Goal: Information Seeking & Learning: Check status

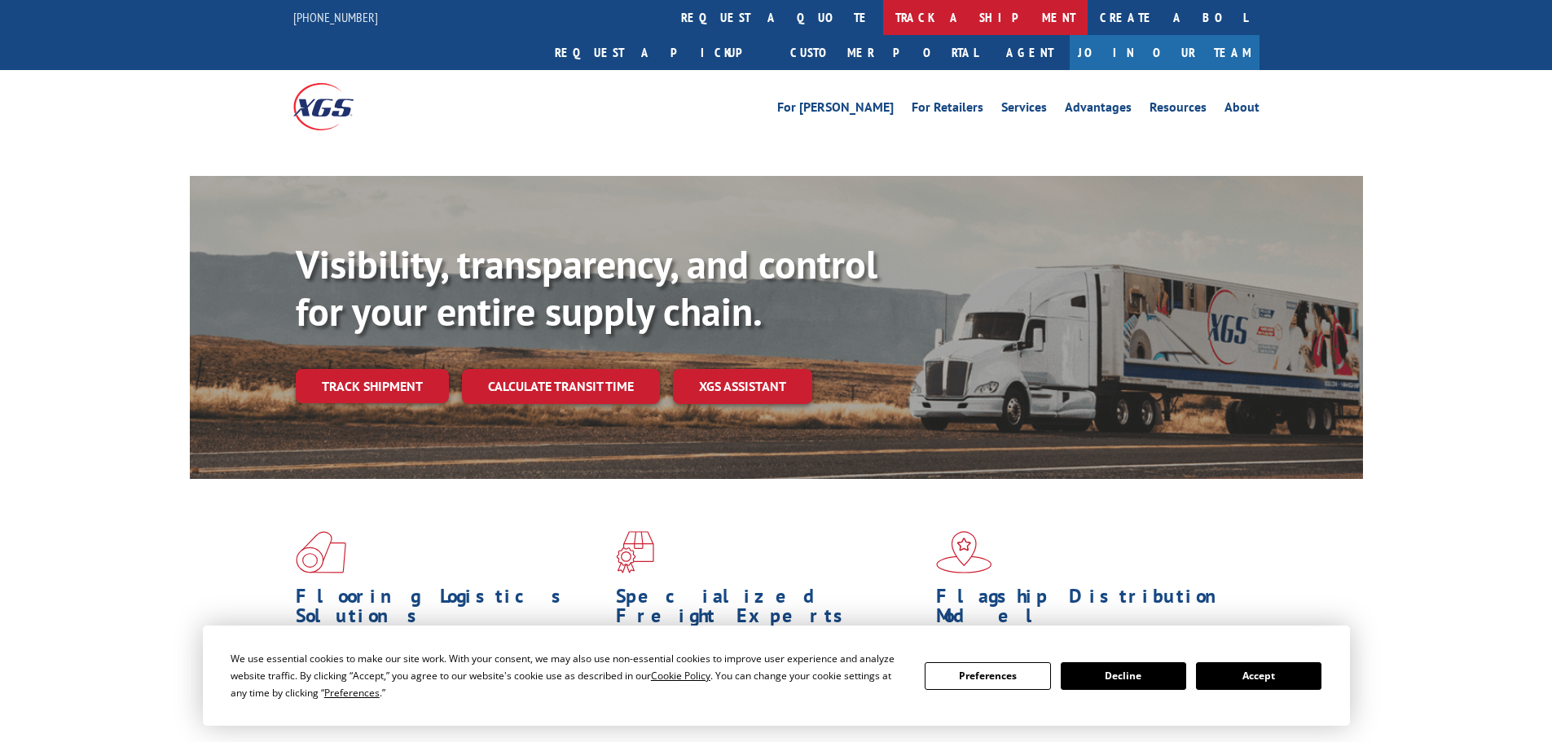
click at [883, 23] on link "track a shipment" at bounding box center [985, 17] width 205 height 35
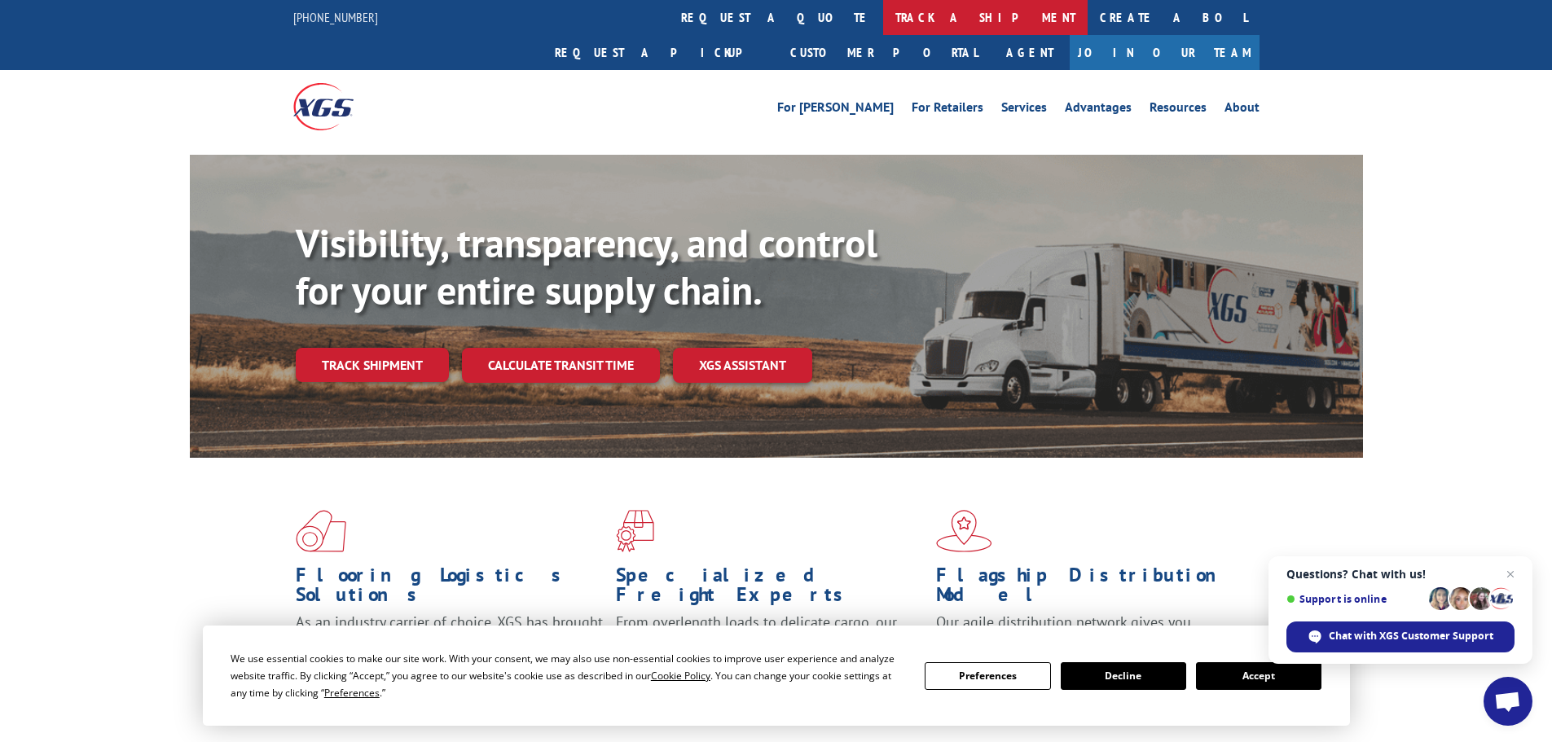
click at [883, 15] on link "track a shipment" at bounding box center [985, 17] width 205 height 35
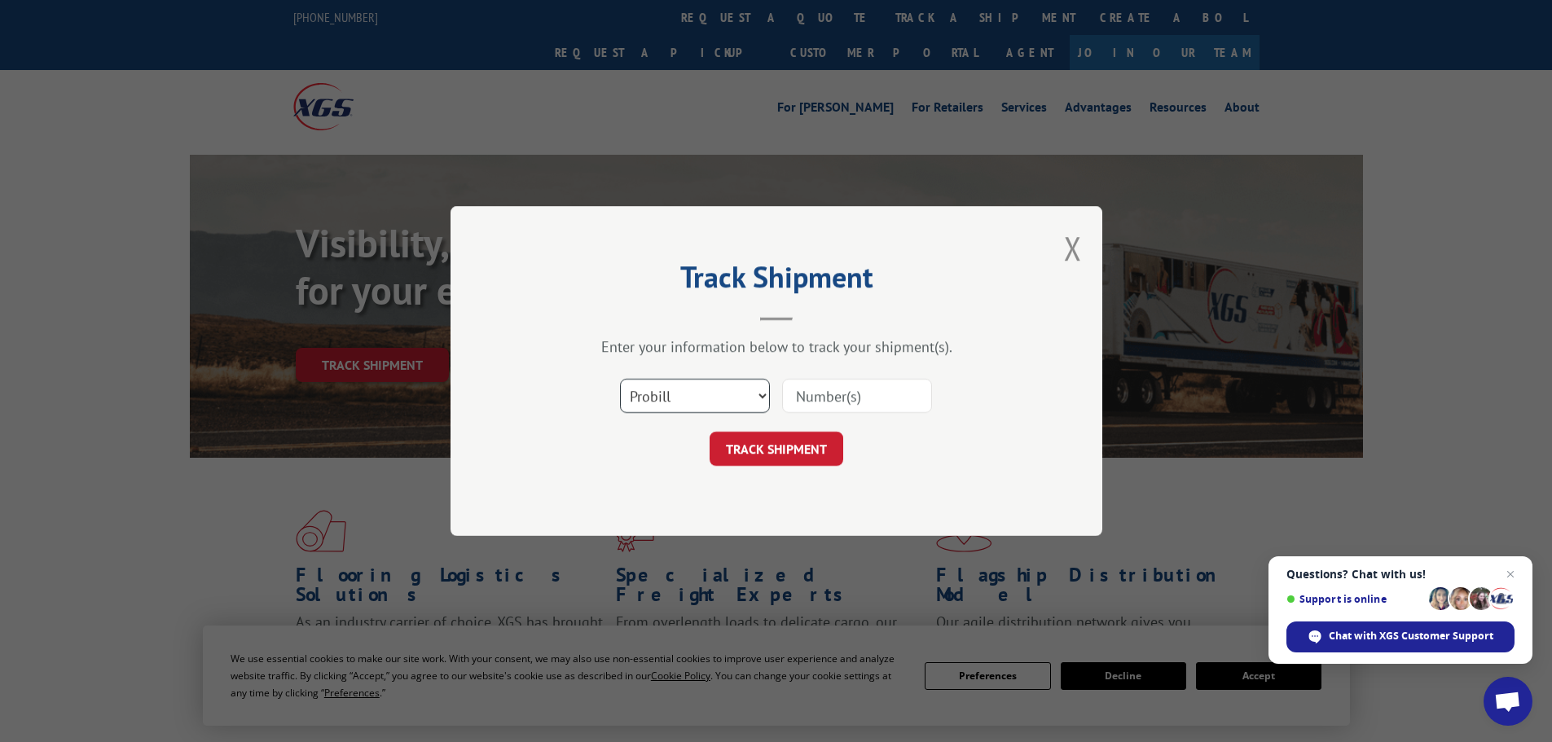
click at [684, 402] on select "Select category... Probill BOL PO" at bounding box center [695, 396] width 150 height 34
select select "bol"
click at [620, 379] on select "Select category... Probill BOL PO" at bounding box center [695, 396] width 150 height 34
click at [812, 391] on input at bounding box center [857, 396] width 150 height 34
paste input "7078383"
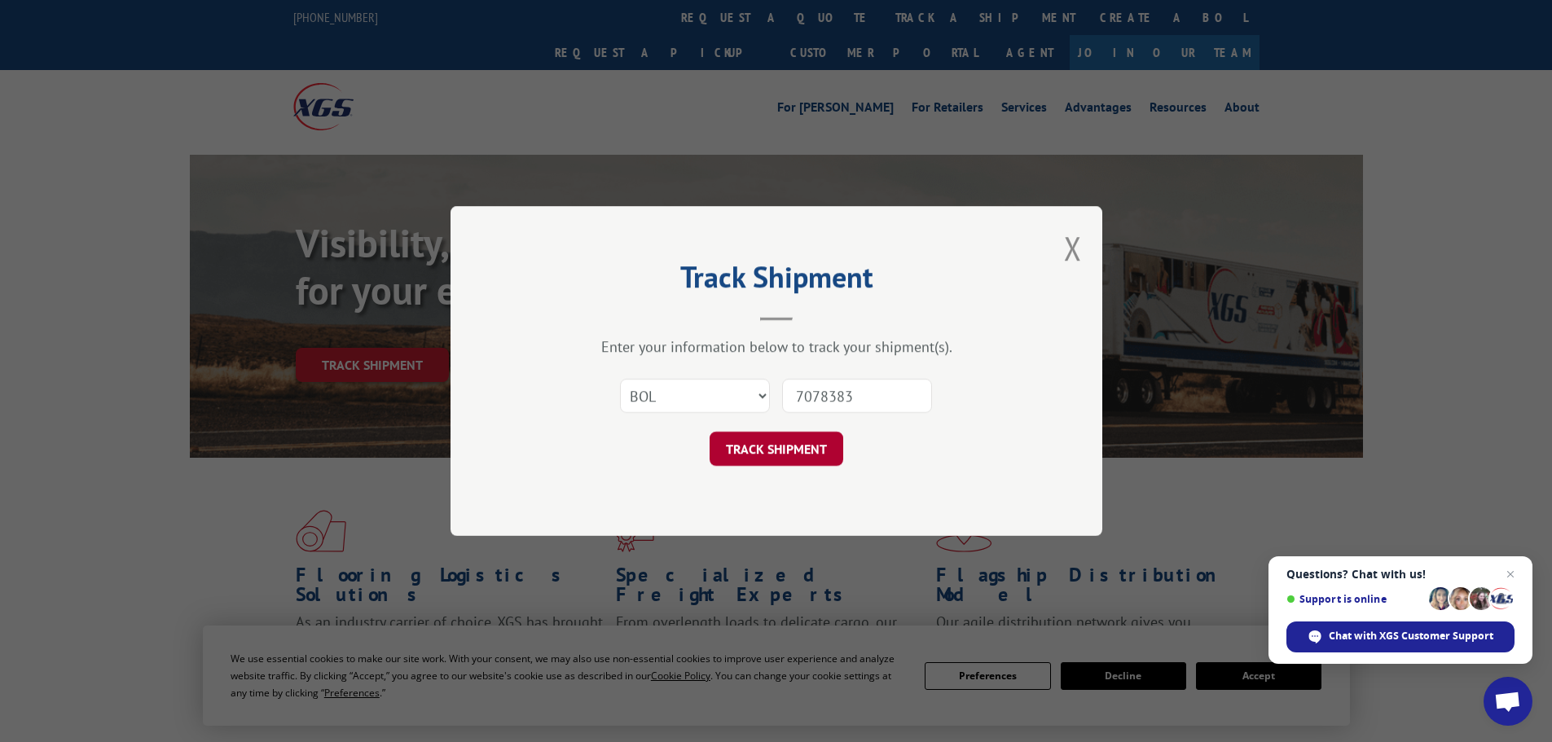
type input "7078383"
click at [782, 445] on button "TRACK SHIPMENT" at bounding box center [777, 449] width 134 height 34
